Goal: Task Accomplishment & Management: Complete application form

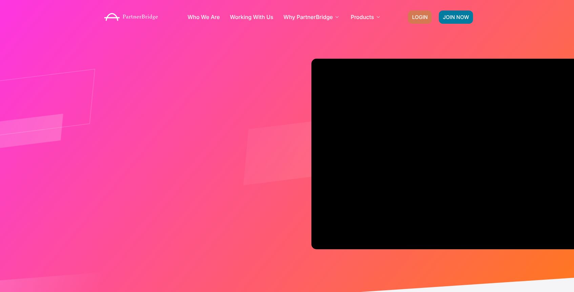
click at [422, 16] on span "LOGIN" at bounding box center [420, 17] width 16 height 5
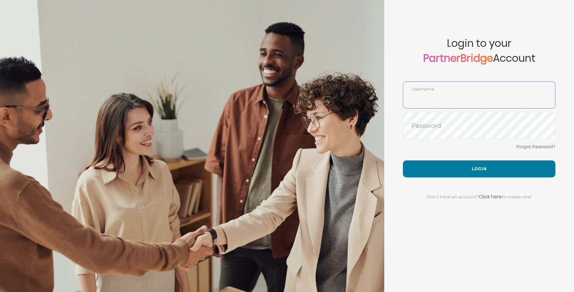
type input "DemoUser"
click at [420, 77] on span "Login to your PartnerBridge Account" at bounding box center [479, 59] width 152 height 44
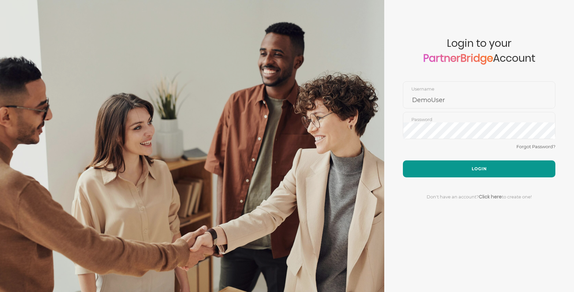
click at [455, 162] on button "Login" at bounding box center [479, 168] width 152 height 17
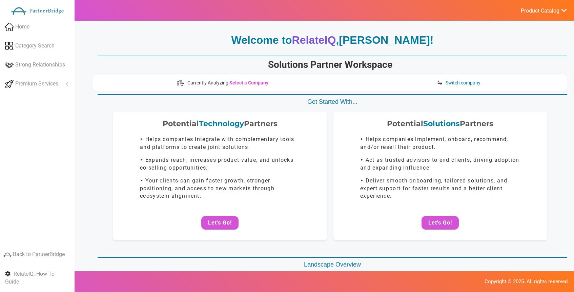
click at [268, 63] on h1 "Solutions Partner Workspace" at bounding box center [330, 65] width 474 height 12
drag, startPoint x: 273, startPoint y: 64, endPoint x: 437, endPoint y: 63, distance: 163.6
click at [427, 62] on h1 "Solutions Partner Workspace" at bounding box center [330, 65] width 474 height 12
drag, startPoint x: 404, startPoint y: 67, endPoint x: 442, endPoint y: 75, distance: 38.4
click at [405, 66] on h1 "Solutions Partner Workspace" at bounding box center [330, 65] width 474 height 12
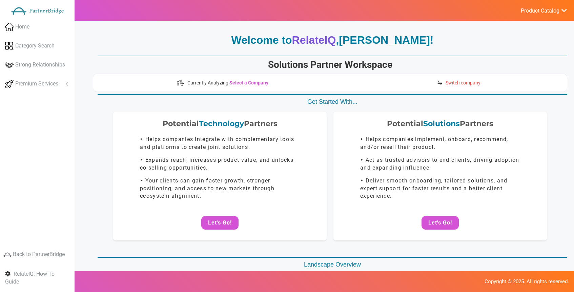
click at [465, 83] on span "Switch company" at bounding box center [462, 82] width 35 height 7
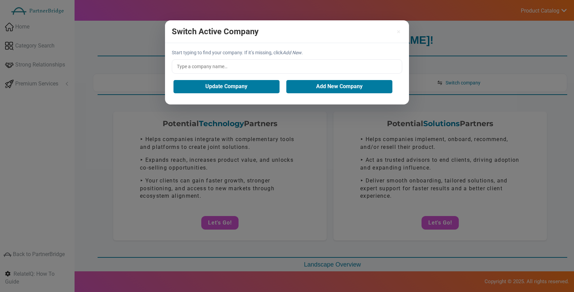
click at [231, 64] on input "text" at bounding box center [287, 66] width 230 height 14
type input "Klaviyo"
click at [223, 87] on button "Update Company" at bounding box center [226, 86] width 106 height 13
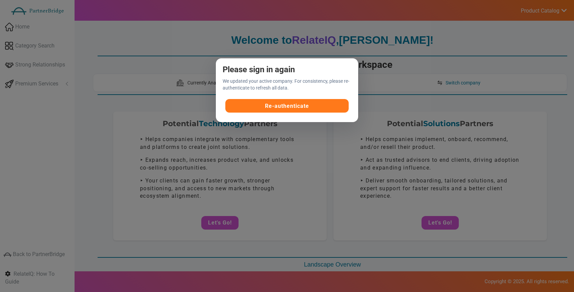
click at [284, 108] on button "Re-authenticate" at bounding box center [287, 106] width 124 height 14
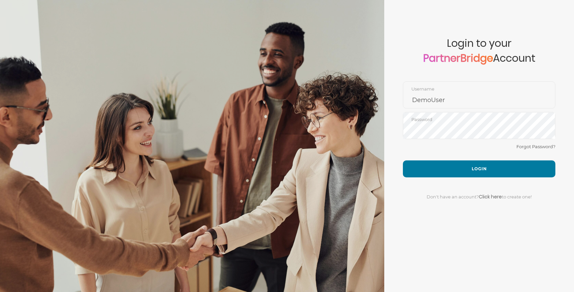
click at [307, 103] on div at bounding box center [192, 146] width 384 height 292
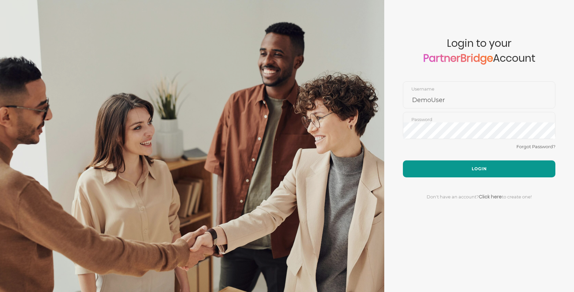
drag, startPoint x: 469, startPoint y: 161, endPoint x: 475, endPoint y: 164, distance: 7.0
click at [470, 161] on button "Login" at bounding box center [479, 168] width 152 height 17
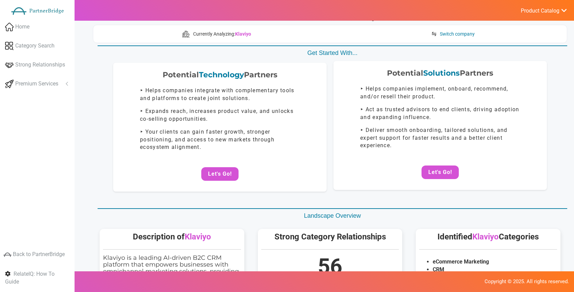
scroll to position [4, 0]
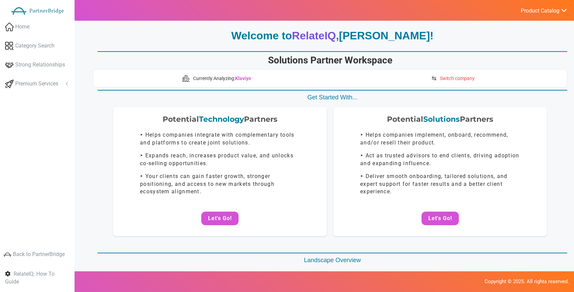
click at [463, 75] on span "Switch company" at bounding box center [457, 78] width 35 height 7
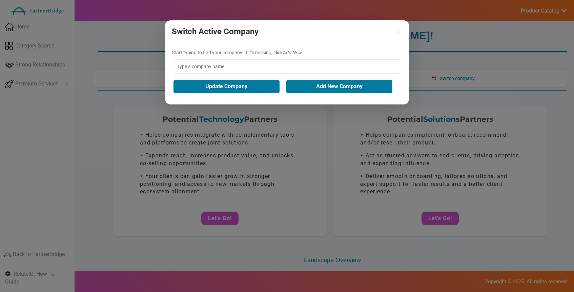
click at [251, 64] on input "text" at bounding box center [287, 66] width 230 height 14
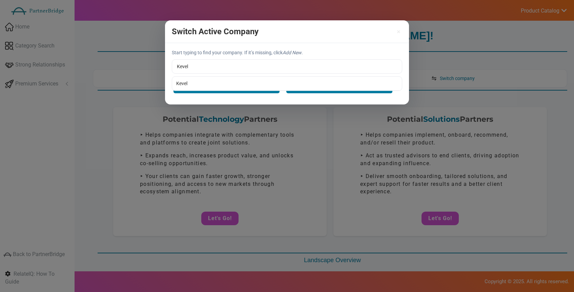
type input "Kevel"
click at [219, 76] on div "Start typing to find your company. If it’s missing, click Add New . Kevel Kevel…" at bounding box center [287, 73] width 244 height 61
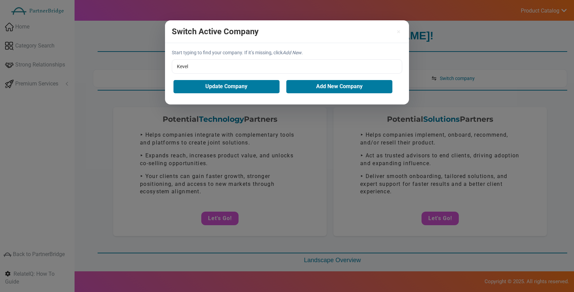
click at [221, 79] on div "Update Company Add New Company" at bounding box center [287, 86] width 230 height 16
click at [217, 98] on div "Start typing to find your company. If it’s missing, click Add New . Kevel Kevel…" at bounding box center [287, 73] width 244 height 61
click at [221, 90] on button "Update Company" at bounding box center [226, 86] width 106 height 13
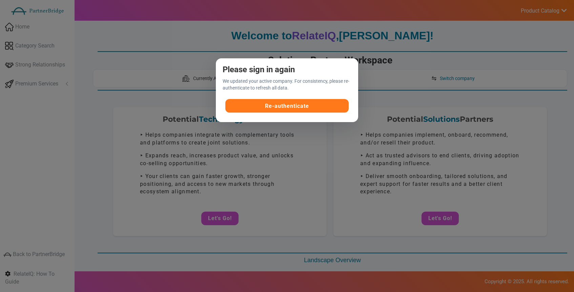
drag, startPoint x: 274, startPoint y: 104, endPoint x: 277, endPoint y: 103, distance: 3.5
click at [274, 104] on button "Re-authenticate" at bounding box center [287, 106] width 124 height 14
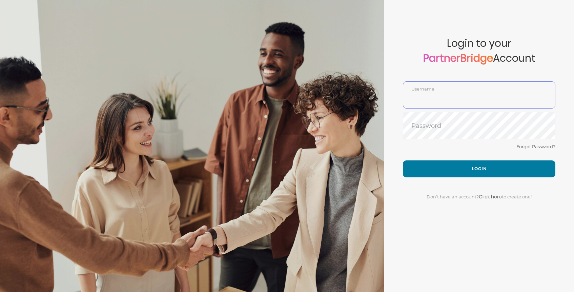
type input "DemoUser"
click at [451, 160] on div "Forgot Password?" at bounding box center [479, 151] width 152 height 18
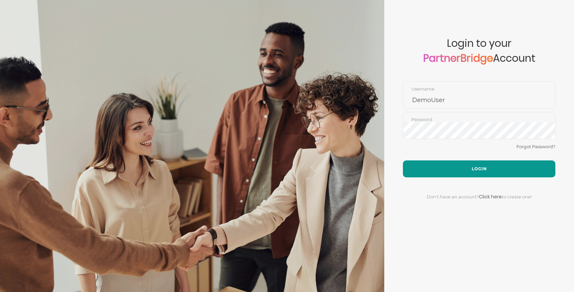
drag, startPoint x: 451, startPoint y: 160, endPoint x: 456, endPoint y: 164, distance: 6.5
click at [452, 161] on form "Account created successfully! Please enter your username and password below to …" at bounding box center [479, 146] width 190 height 292
click at [456, 165] on button "Login" at bounding box center [479, 168] width 152 height 17
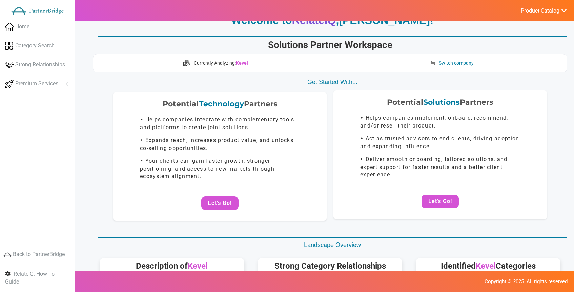
scroll to position [21, 0]
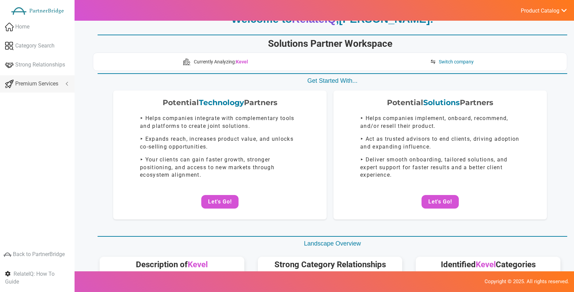
click at [16, 90] on link "Premium Services" at bounding box center [37, 83] width 75 height 17
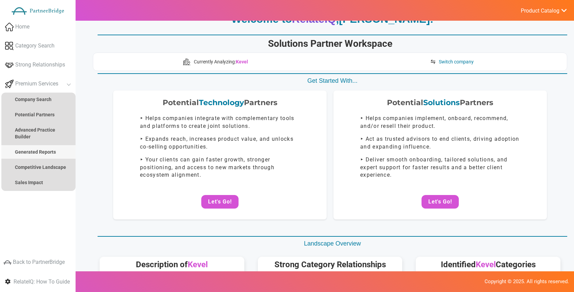
click at [43, 149] on strong "Generated Reports" at bounding box center [35, 151] width 41 height 5
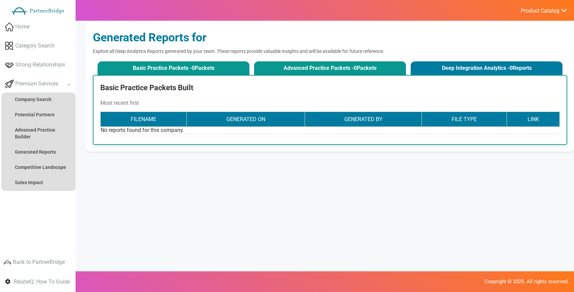
click at [282, 68] on button "Advanced Practice Packets - 0 Packets" at bounding box center [330, 68] width 152 height 14
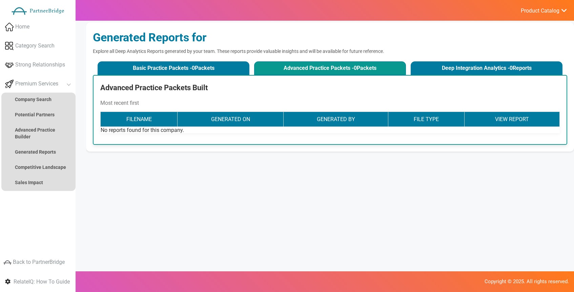
click at [496, 58] on div "Generated Reports for Explore all Deep Analytics Reports generated by your team…" at bounding box center [330, 86] width 488 height 129
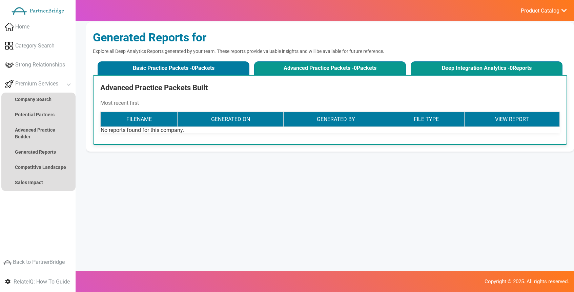
click at [496, 67] on button "Deep Integration Analytics - 0 Reports" at bounding box center [487, 68] width 152 height 14
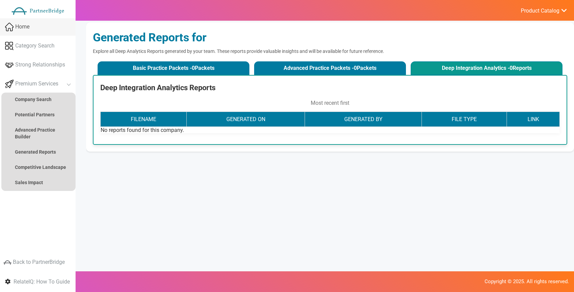
click at [47, 25] on link "Home" at bounding box center [38, 26] width 76 height 17
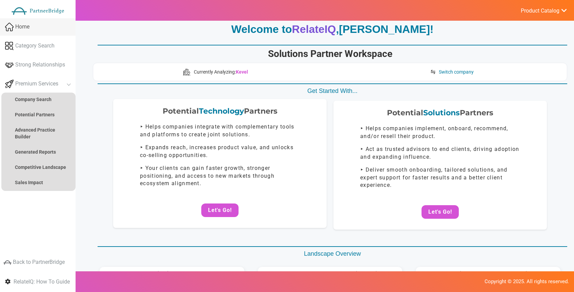
scroll to position [12, 0]
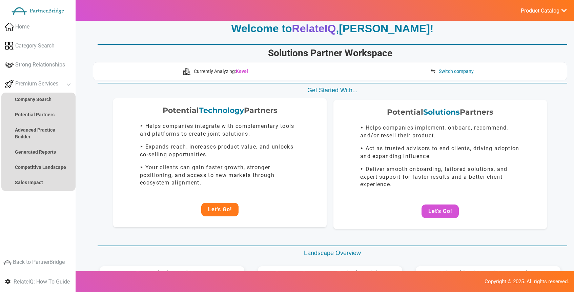
click at [226, 205] on button "Let's Go!" at bounding box center [219, 210] width 37 height 14
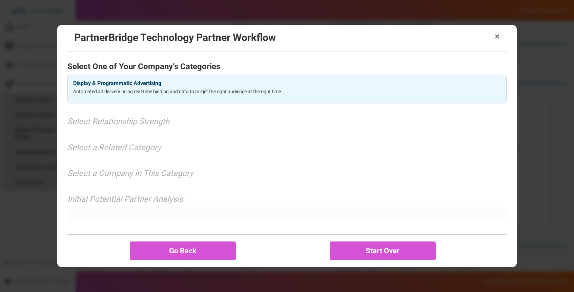
click at [499, 40] on span "×" at bounding box center [497, 36] width 5 height 9
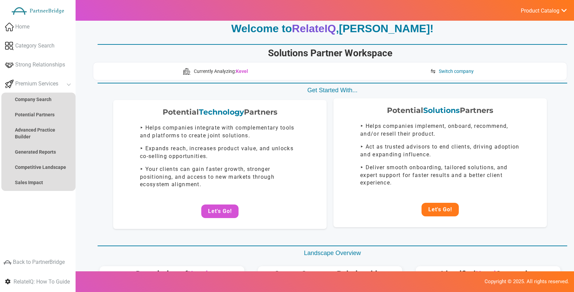
click at [447, 209] on button "Let's Go!" at bounding box center [439, 210] width 37 height 14
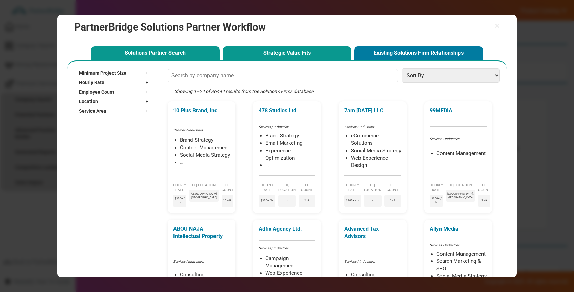
click at [261, 58] on button "Strategic Value Fits" at bounding box center [287, 53] width 128 height 14
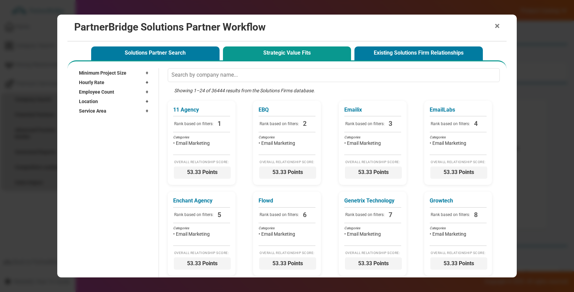
click at [498, 29] on span "×" at bounding box center [497, 25] width 5 height 9
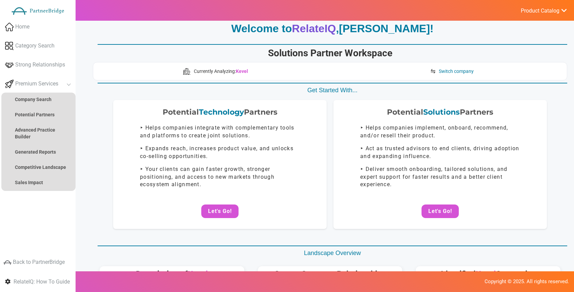
scroll to position [11, 0]
click at [533, 16] on ul "Product Catalog RelateIQ - Premium Precision Insights - Launch DataStream - Upg…" at bounding box center [543, 10] width 61 height 21
click at [536, 11] on span "Product Catalog" at bounding box center [540, 10] width 39 height 7
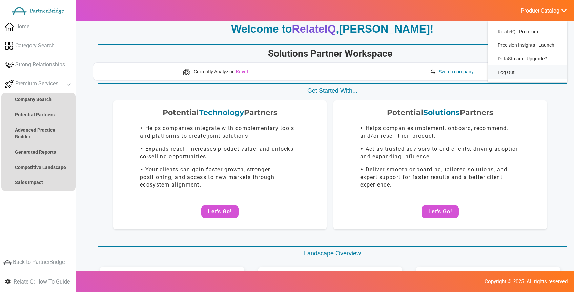
click at [518, 65] on link "Log Out" at bounding box center [527, 72] width 80 height 14
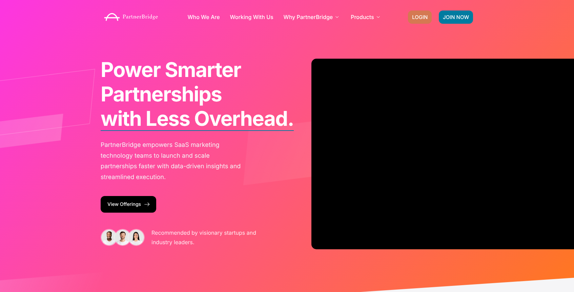
click at [418, 12] on link "LOGIN" at bounding box center [420, 17] width 24 height 13
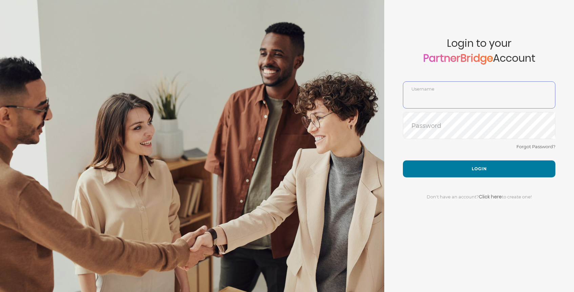
type input "DemoUser"
click at [490, 177] on div "Don't have an account? Click here to create one!" at bounding box center [479, 192] width 152 height 30
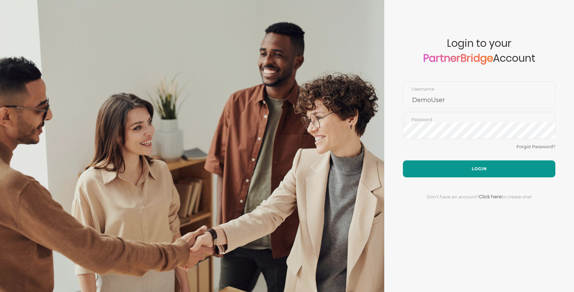
click at [488, 170] on button "Login" at bounding box center [479, 168] width 152 height 17
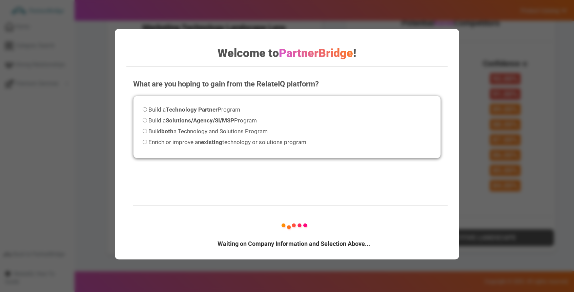
scroll to position [343, 0]
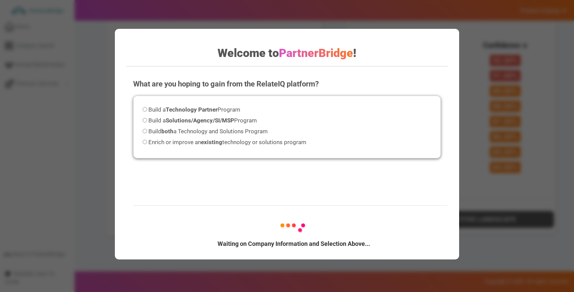
drag, startPoint x: 129, startPoint y: 78, endPoint x: 154, endPoint y: 89, distance: 27.4
click at [129, 78] on div "What are you hoping to gain from the RelateIQ platform? Please select an option…" at bounding box center [286, 139] width 321 height 135
click at [168, 103] on div "Build a Technology Partner Program Build a Solutions/Agency/SI/MSP Program Buil…" at bounding box center [287, 127] width 308 height 63
click at [174, 109] on strong "Technology Partner" at bounding box center [192, 109] width 52 height 7
click at [147, 109] on input "Build a Technology Partner Program" at bounding box center [145, 109] width 4 height 4
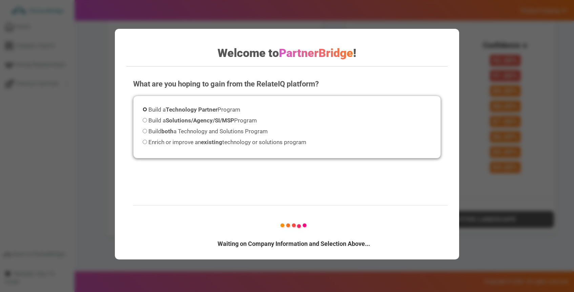
radio input "true"
click at [174, 108] on strong "Technology Partner" at bounding box center [192, 109] width 52 height 7
click at [147, 108] on input "Build a Technology Partner Program" at bounding box center [145, 109] width 4 height 4
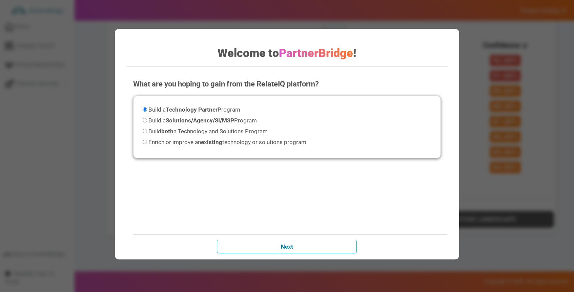
click at [299, 247] on input "Next" at bounding box center [287, 246] width 140 height 14
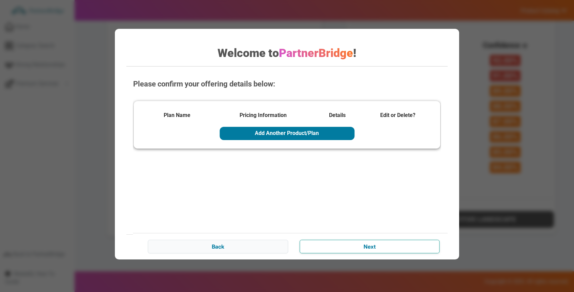
click at [368, 247] on input "Next" at bounding box center [369, 246] width 140 height 14
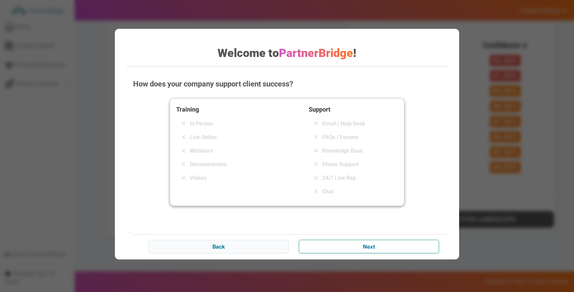
click at [368, 247] on input "Next" at bounding box center [369, 246] width 140 height 14
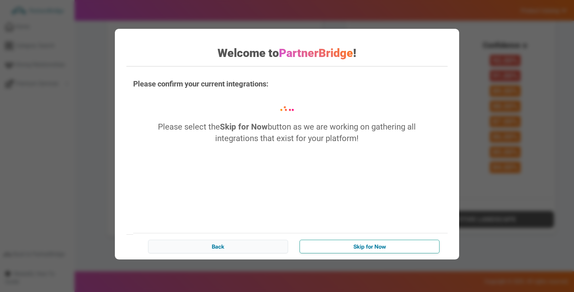
click at [368, 247] on input "Skip for Now" at bounding box center [369, 246] width 140 height 14
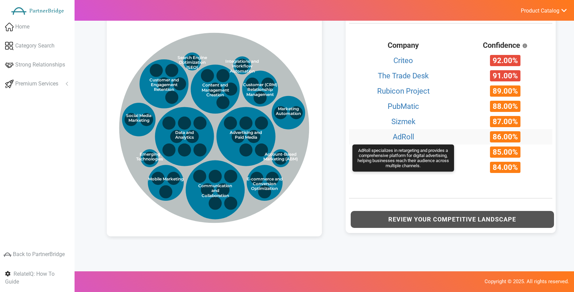
scroll to position [0, 0]
